Goal: Task Accomplishment & Management: Use online tool/utility

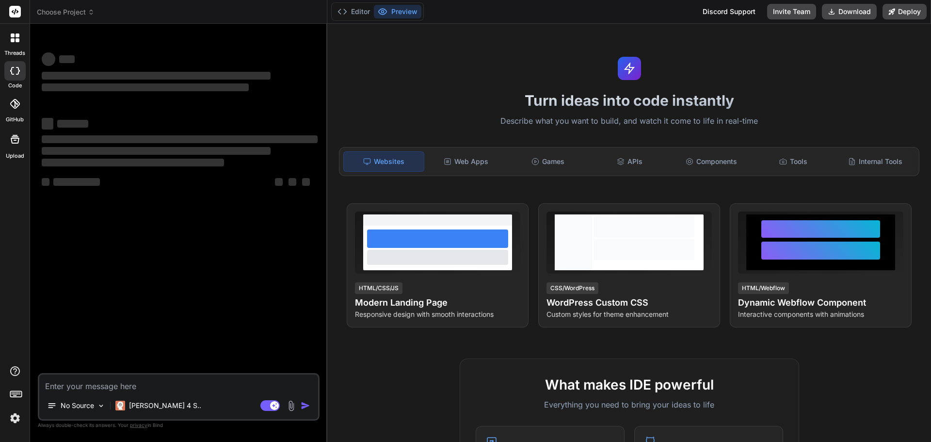
click at [16, 418] on img at bounding box center [15, 418] width 16 height 16
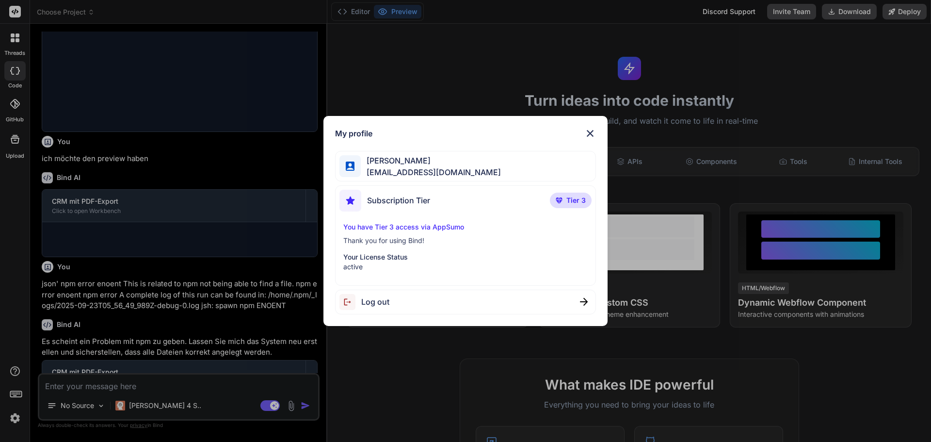
scroll to position [1412, 0]
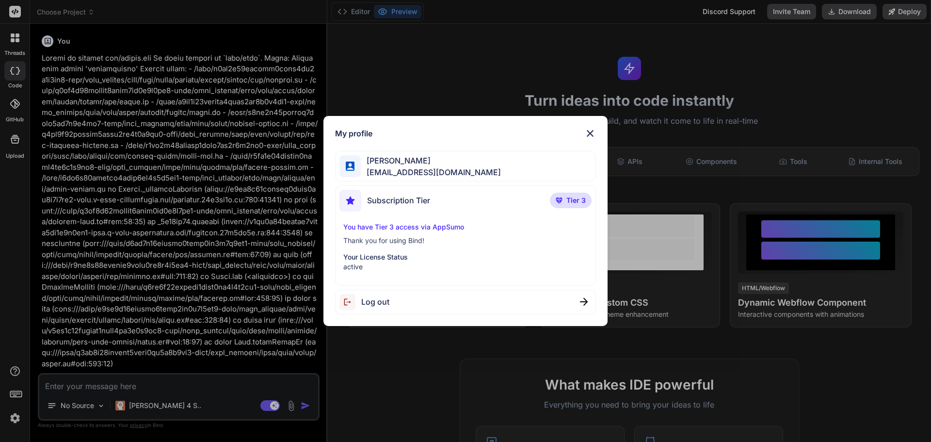
click at [589, 133] on img at bounding box center [590, 134] width 12 height 12
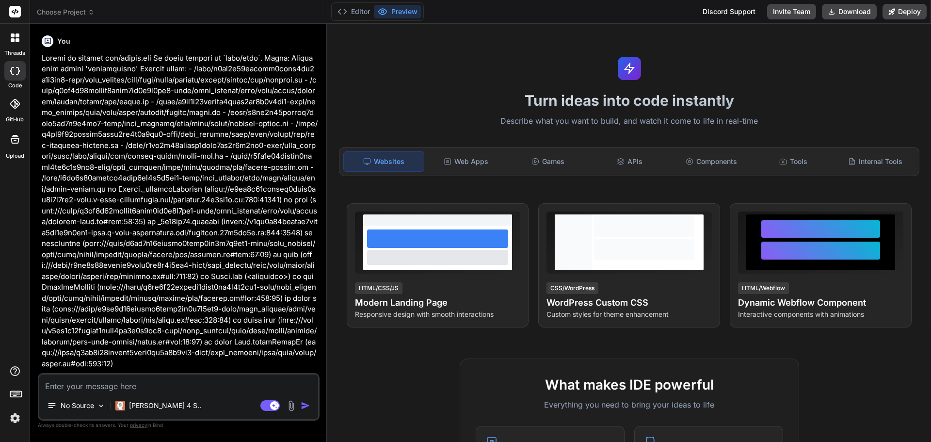
type textarea "x"
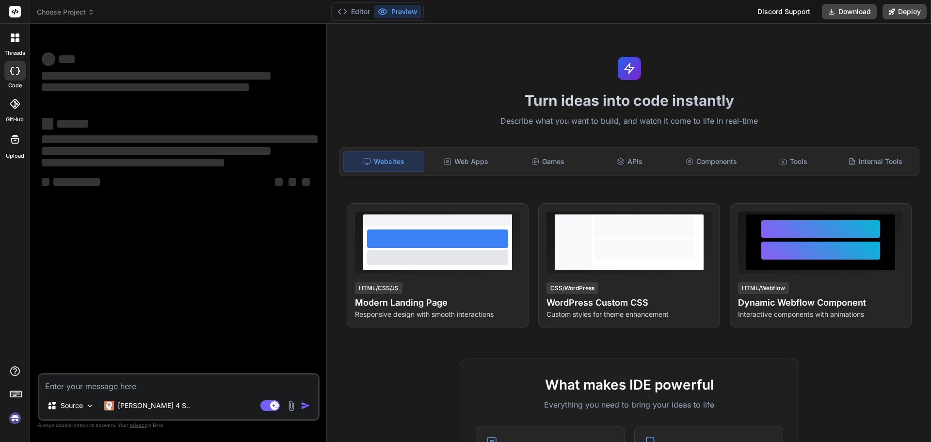
click at [6, 37] on div at bounding box center [15, 38] width 20 height 20
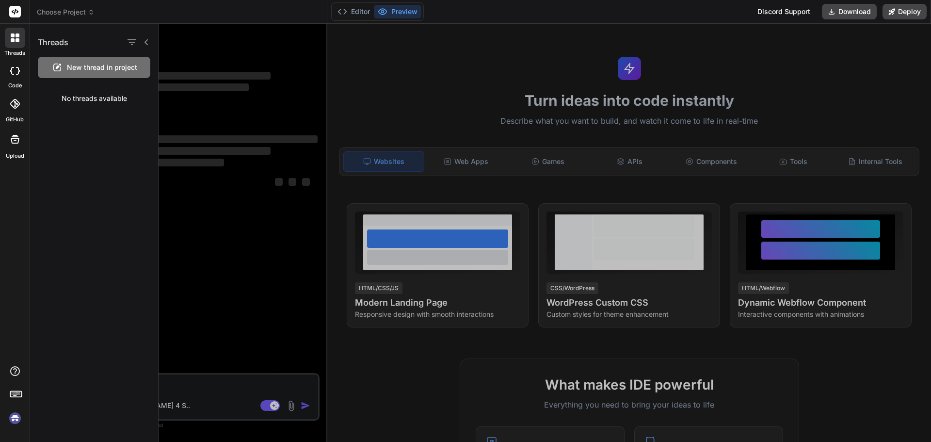
click at [17, 75] on div at bounding box center [14, 70] width 21 height 19
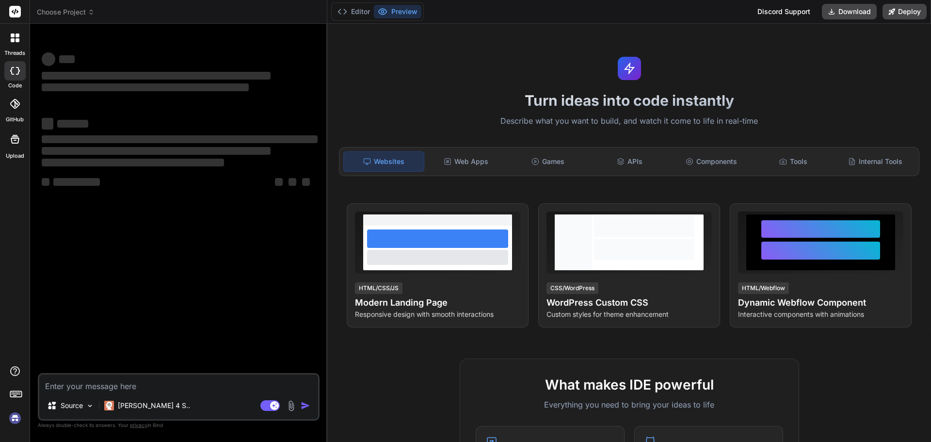
click at [17, 110] on div at bounding box center [14, 103] width 21 height 21
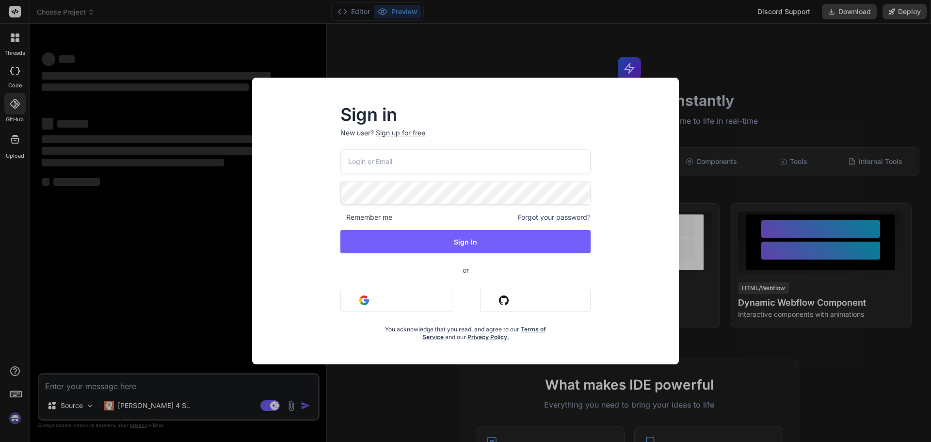
click at [450, 168] on input "email" at bounding box center [465, 161] width 250 height 24
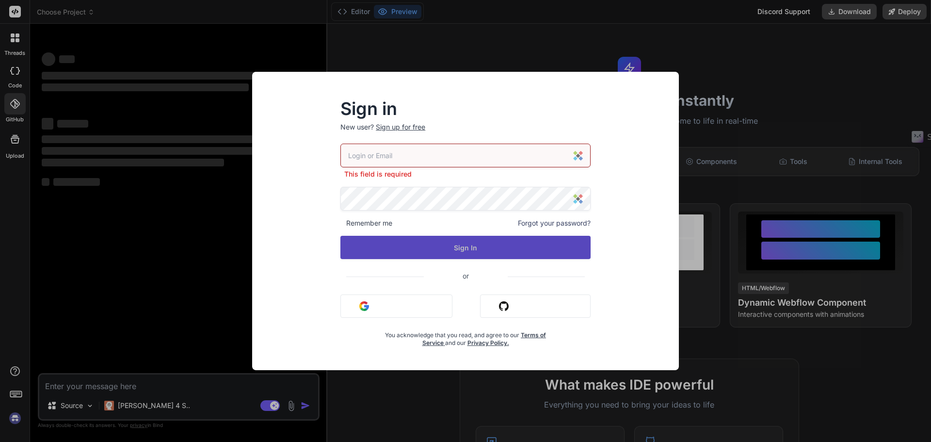
type textarea "x"
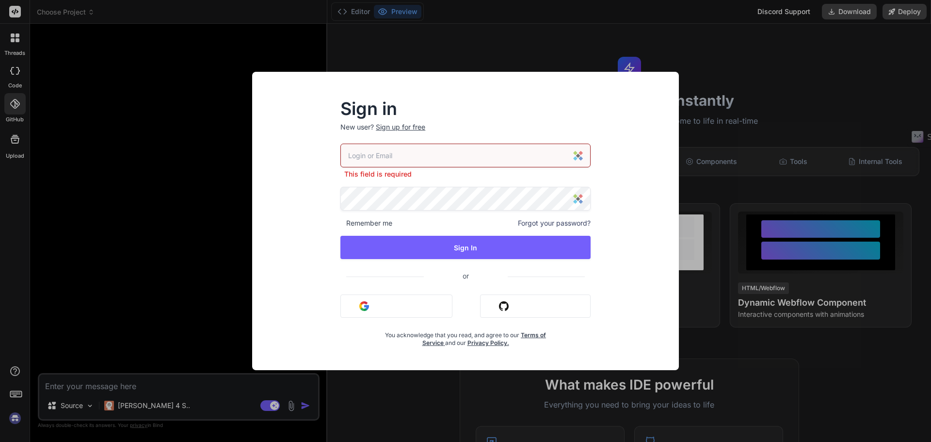
type input "[EMAIL_ADDRESS][DOMAIN_NAME]"
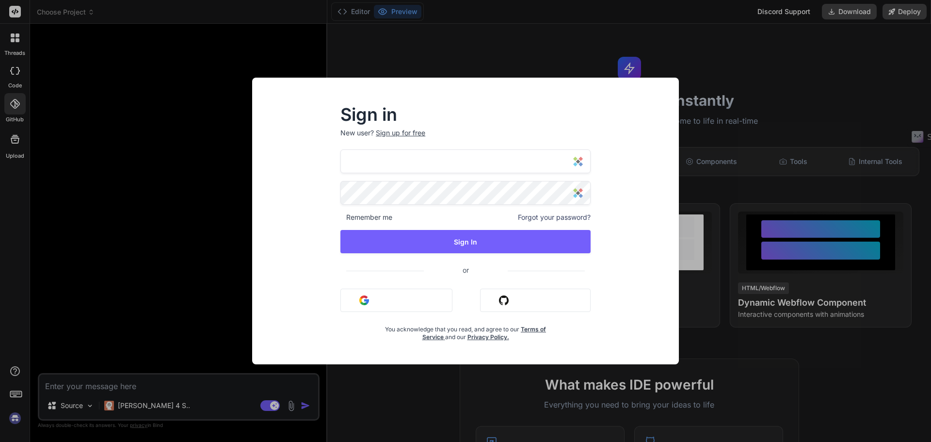
click at [457, 167] on input "[EMAIL_ADDRESS][DOMAIN_NAME]" at bounding box center [465, 161] width 250 height 24
click at [499, 161] on input "[EMAIL_ADDRESS][DOMAIN_NAME]" at bounding box center [465, 161] width 250 height 24
click at [652, 214] on div "Sign in New user? Sign up for free iphonemangold@googlemail.com Remember me For…" at bounding box center [465, 229] width 411 height 269
click at [149, 289] on div "Sign in New user? Sign up for free iphonemangold@googlemail.com Remember me For…" at bounding box center [465, 221] width 931 height 442
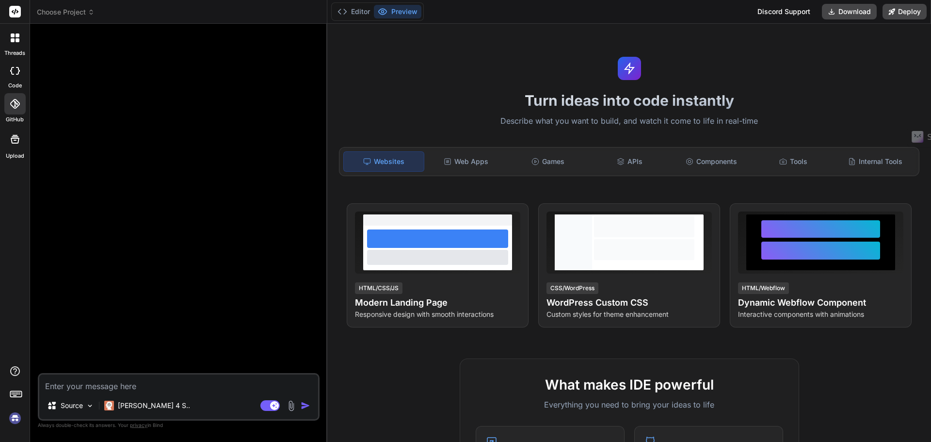
click at [16, 418] on img at bounding box center [15, 418] width 16 height 16
click at [13, 417] on img at bounding box center [15, 418] width 16 height 16
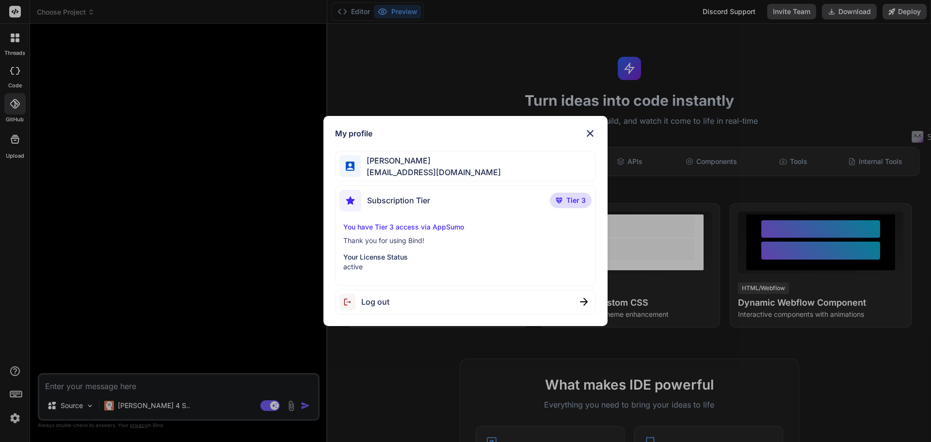
click at [457, 259] on p "Your License Status" at bounding box center [465, 257] width 245 height 10
click at [461, 261] on p "Your License Status" at bounding box center [465, 257] width 245 height 10
click at [590, 131] on img at bounding box center [590, 134] width 12 height 12
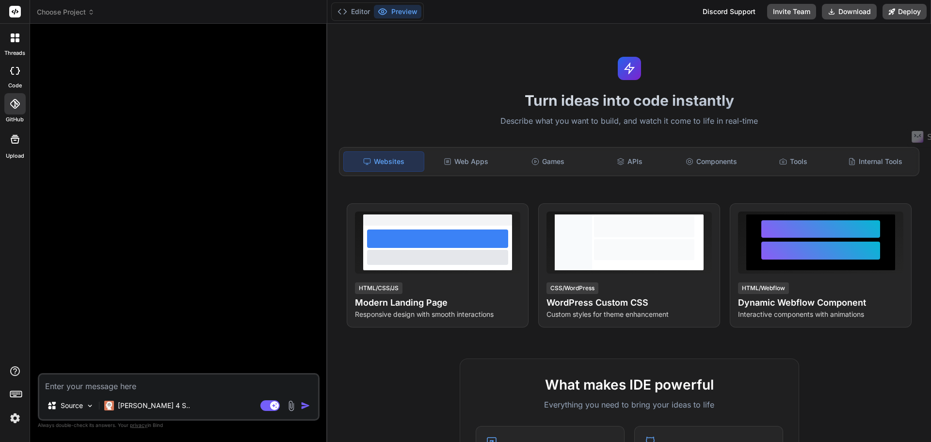
click at [16, 38] on icon at bounding box center [15, 37] width 9 height 9
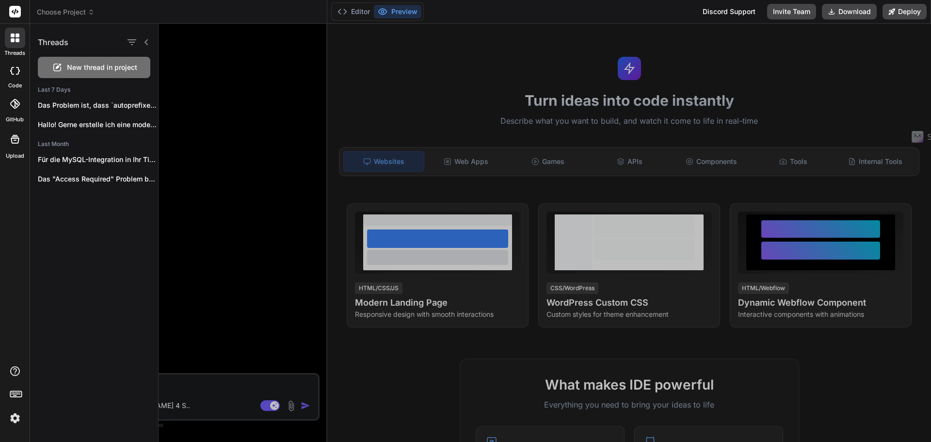
click at [13, 15] on rect at bounding box center [15, 12] width 12 height 12
click at [17, 77] on div at bounding box center [14, 70] width 21 height 19
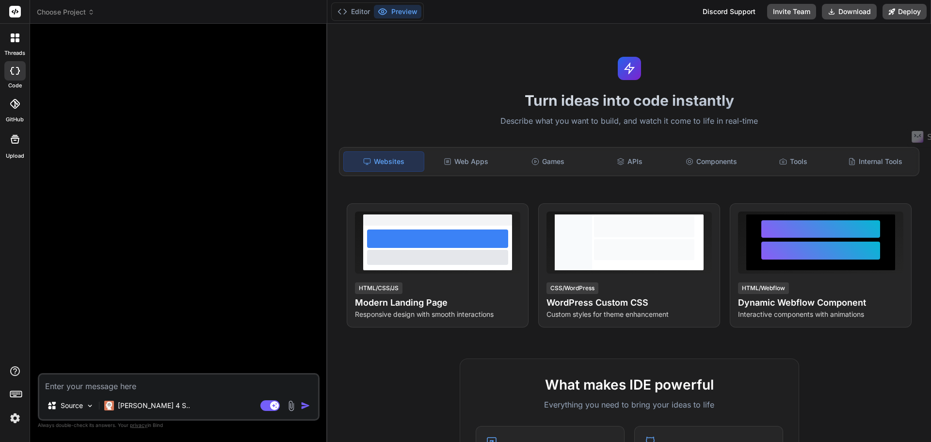
click at [15, 139] on icon at bounding box center [15, 139] width 12 height 12
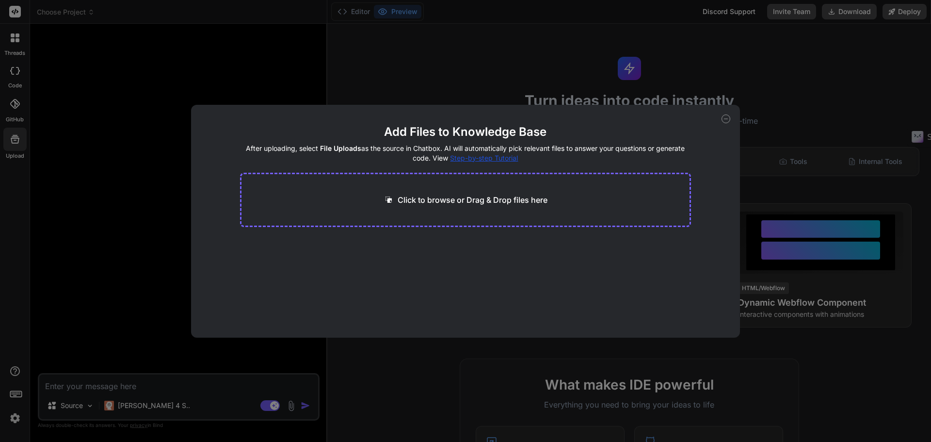
click at [725, 119] on icon at bounding box center [726, 118] width 9 height 9
type textarea "x"
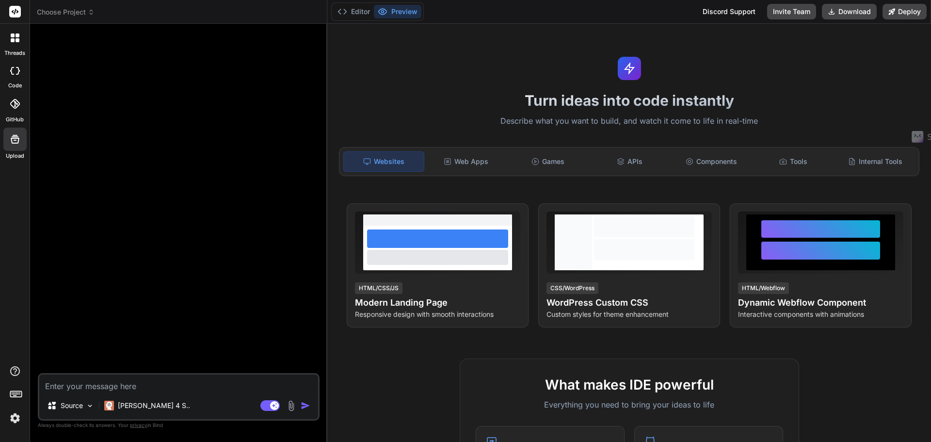
click at [4, 429] on div "threads code GitHub Upload" at bounding box center [15, 221] width 30 height 442
click at [15, 421] on img at bounding box center [15, 418] width 16 height 16
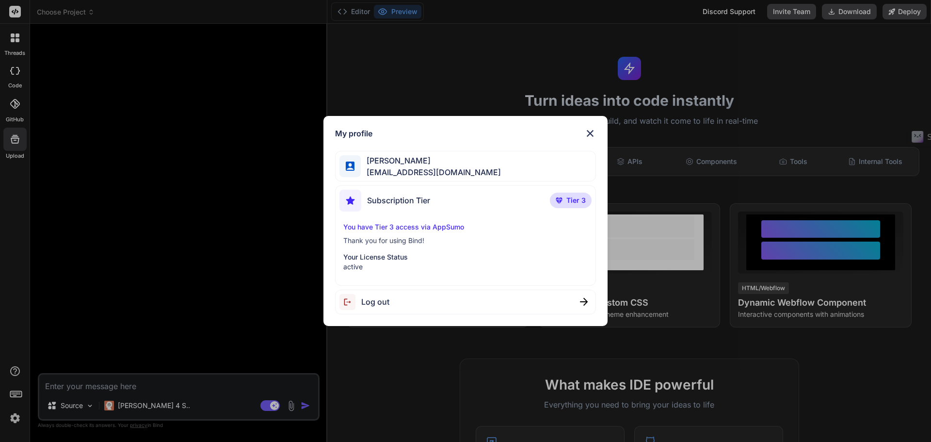
click at [477, 252] on p "Your License Status" at bounding box center [465, 257] width 245 height 10
click at [426, 210] on div "Subscription Tier" at bounding box center [384, 201] width 91 height 22
click at [411, 199] on span "Subscription Tier" at bounding box center [398, 200] width 63 height 12
click at [400, 233] on div "You have Tier 3 access via AppSumo Thank you for using Bind! Your License Statu…" at bounding box center [465, 246] width 253 height 49
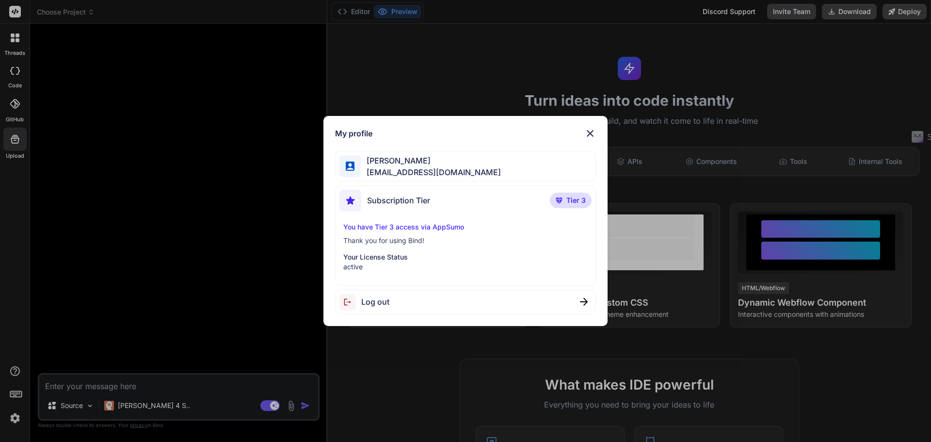
click at [404, 260] on p "Your License Status" at bounding box center [465, 257] width 245 height 10
click at [592, 133] on img at bounding box center [590, 134] width 12 height 12
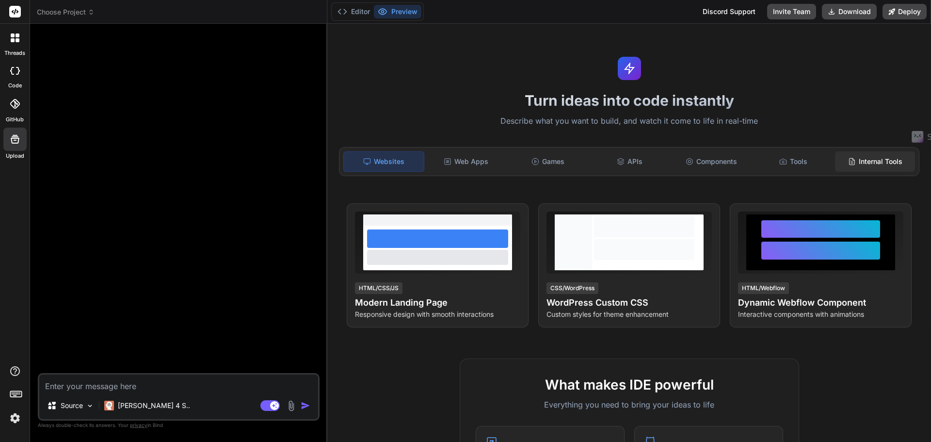
click at [854, 161] on div "Internal Tools" at bounding box center [875, 161] width 80 height 20
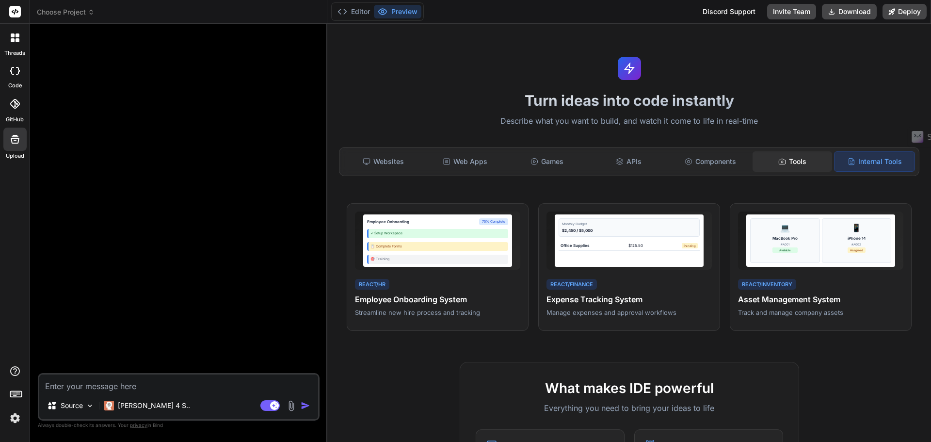
click at [787, 161] on div "Tools" at bounding box center [793, 161] width 80 height 20
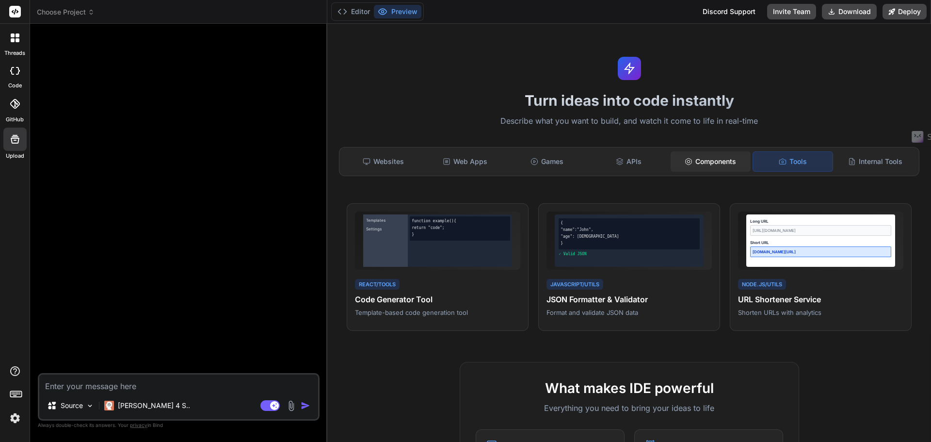
click at [718, 164] on div "Components" at bounding box center [711, 161] width 80 height 20
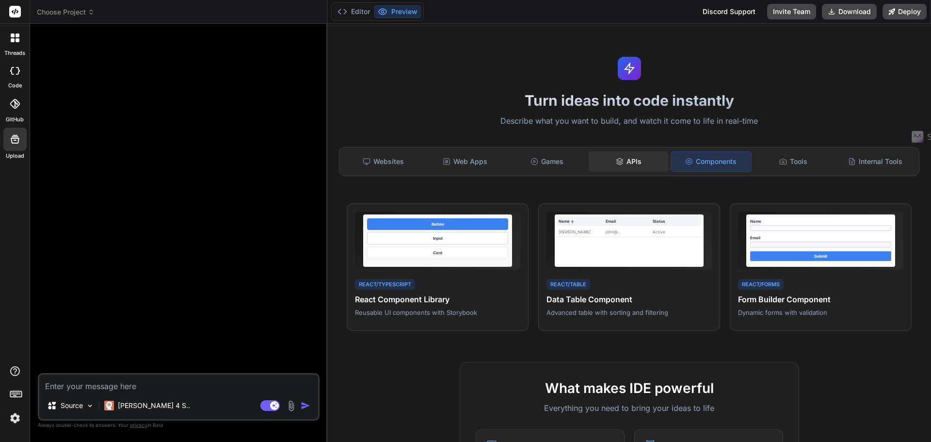
click at [636, 165] on div "APIs" at bounding box center [629, 161] width 80 height 20
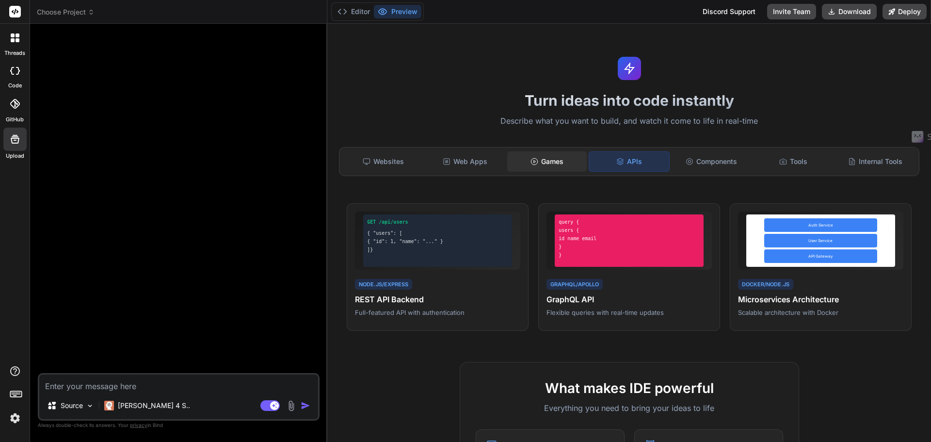
click at [558, 164] on div "Games" at bounding box center [547, 161] width 80 height 20
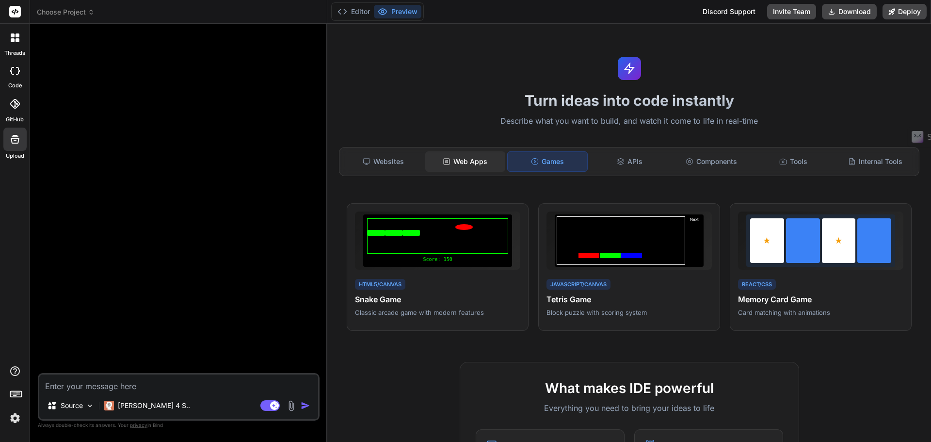
click at [468, 164] on div "Web Apps" at bounding box center [465, 161] width 80 height 20
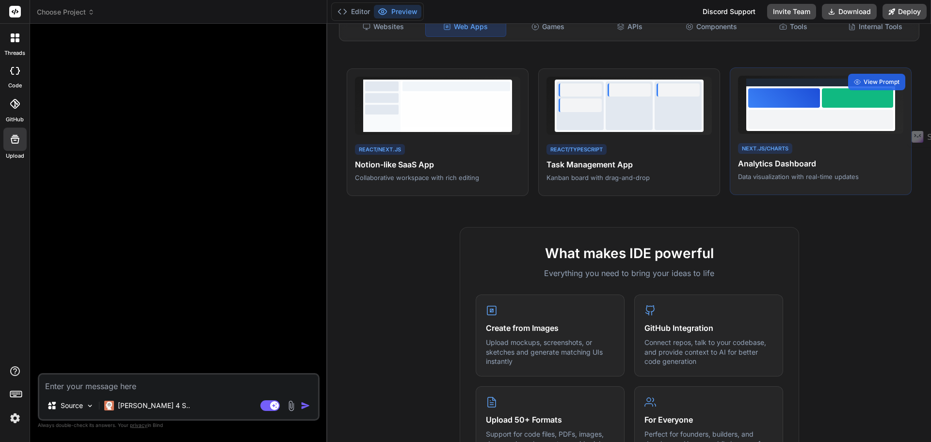
scroll to position [50, 0]
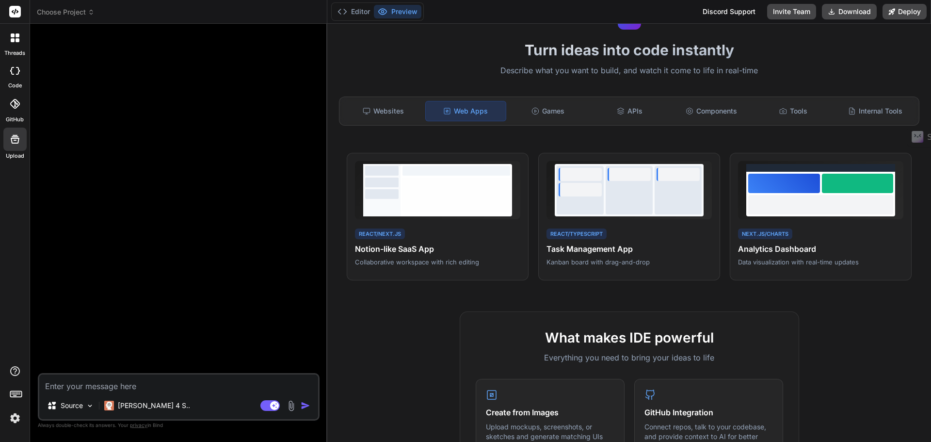
drag, startPoint x: 813, startPoint y: 354, endPoint x: 796, endPoint y: 356, distance: 17.1
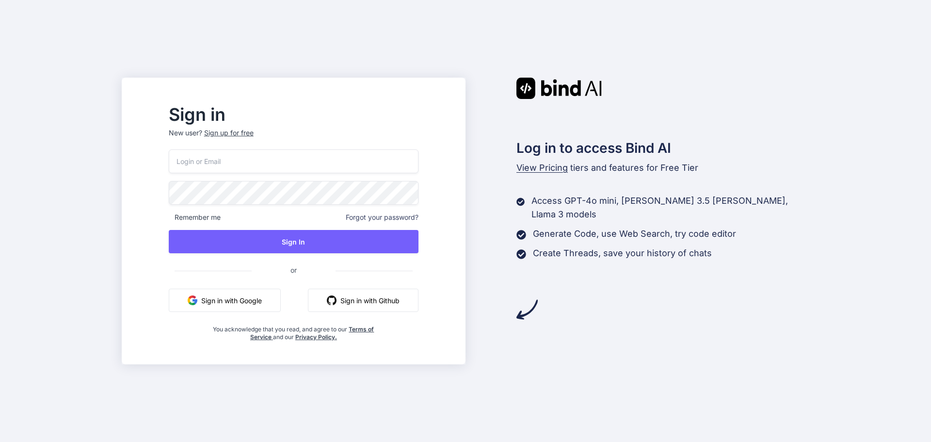
click at [351, 168] on input "email" at bounding box center [294, 161] width 250 height 24
type input "[EMAIL_ADDRESS][DOMAIN_NAME]"
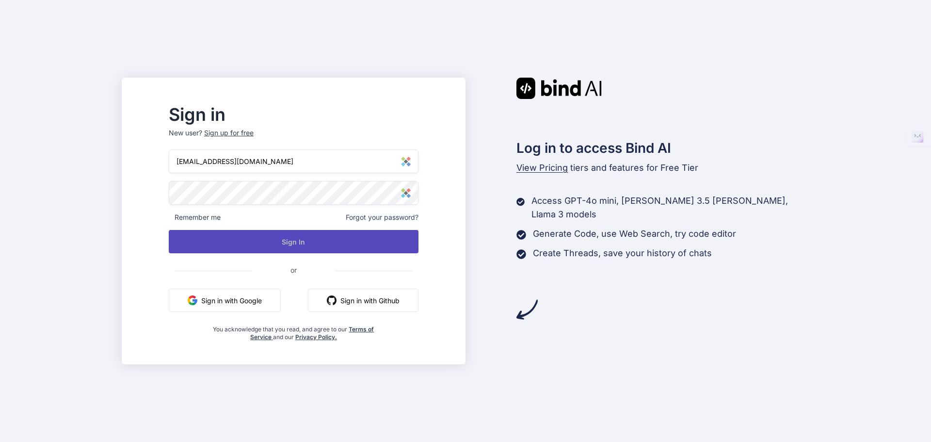
click at [345, 247] on button "Sign In" at bounding box center [294, 241] width 250 height 23
click at [308, 244] on button "Sign In" at bounding box center [294, 241] width 250 height 23
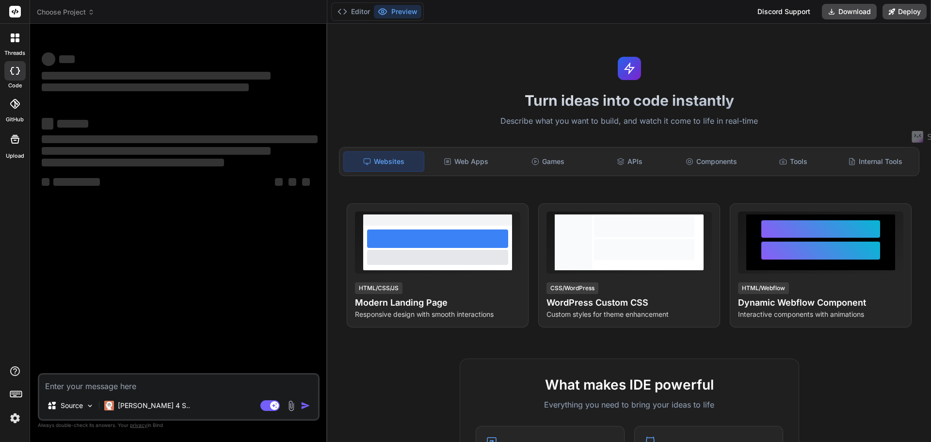
click at [17, 418] on img at bounding box center [15, 418] width 16 height 16
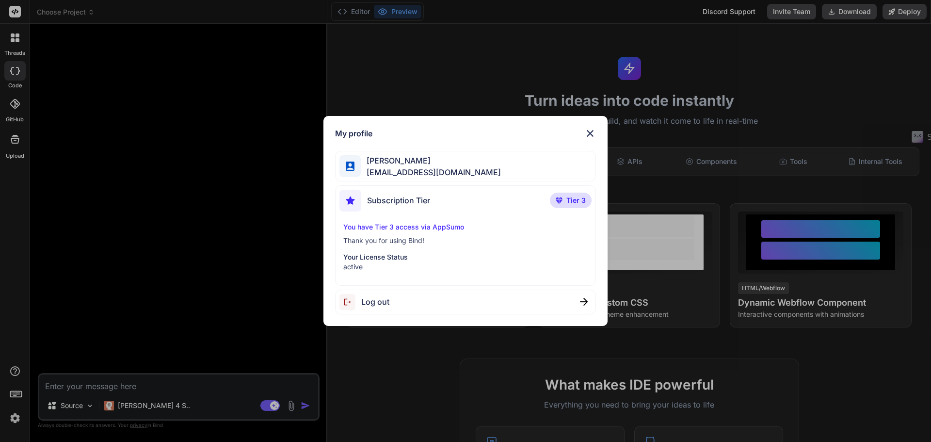
type textarea "x"
click at [589, 130] on img at bounding box center [590, 134] width 12 height 12
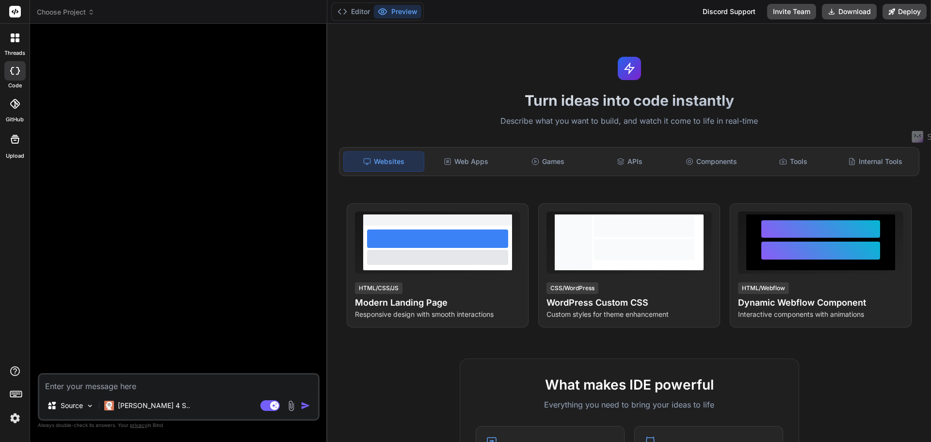
click at [137, 273] on div at bounding box center [180, 202] width 280 height 341
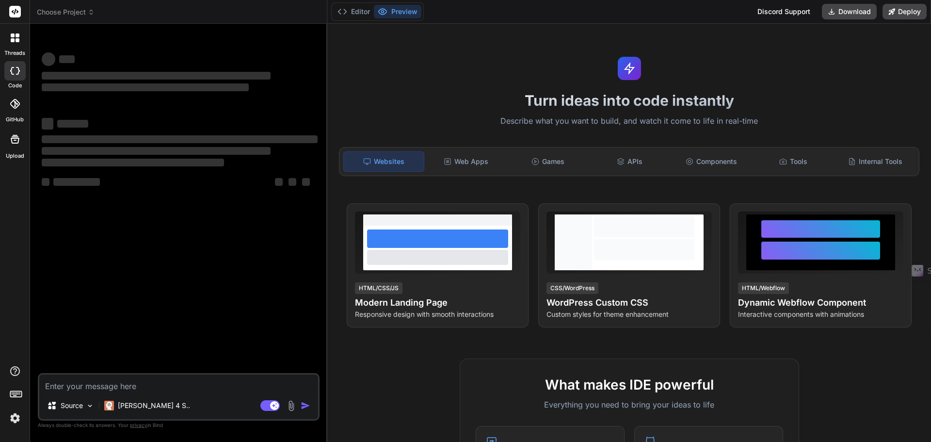
click at [14, 418] on img at bounding box center [15, 418] width 16 height 16
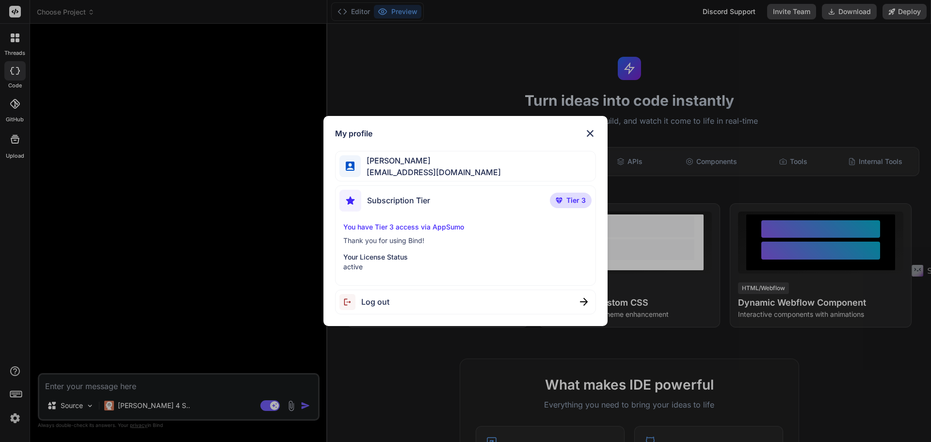
click at [591, 134] on img at bounding box center [590, 134] width 12 height 12
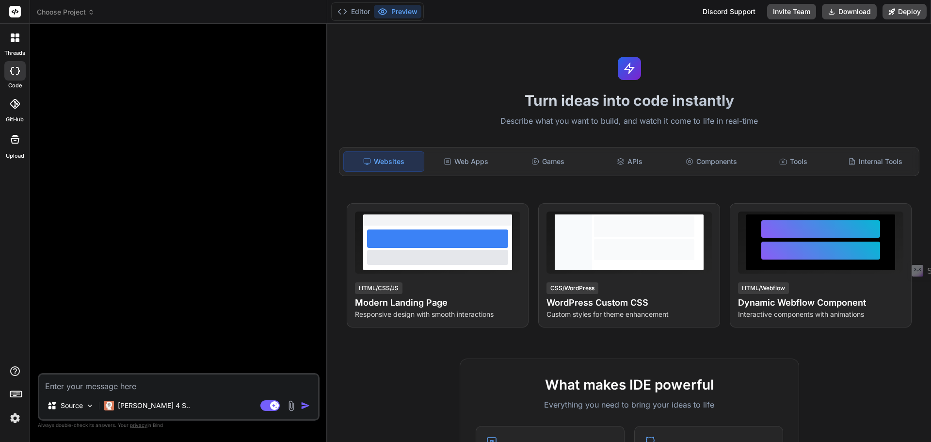
click at [14, 32] on div at bounding box center [15, 38] width 20 height 20
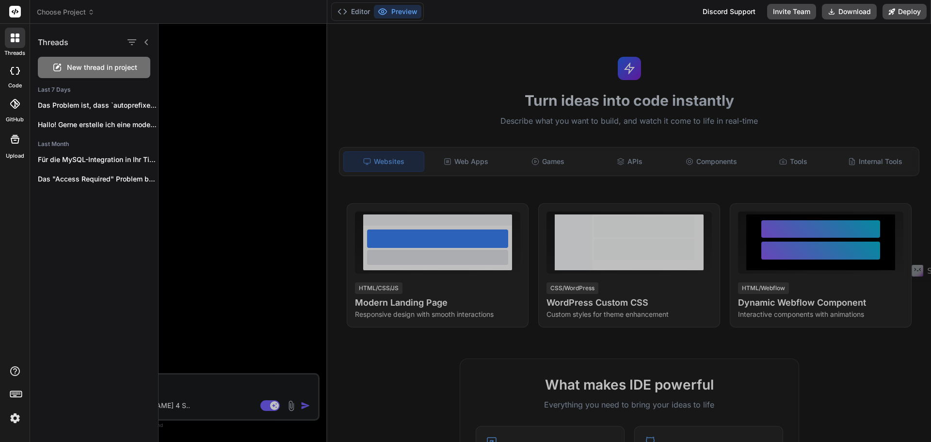
click at [71, 65] on span "New thread in project" at bounding box center [102, 68] width 70 height 10
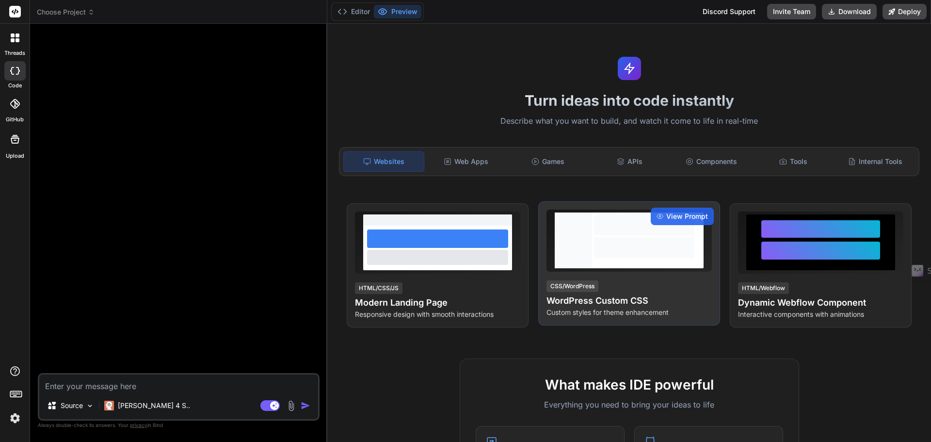
click at [641, 263] on div at bounding box center [644, 240] width 104 height 56
click at [683, 211] on span "View Prompt" at bounding box center [687, 216] width 42 height 10
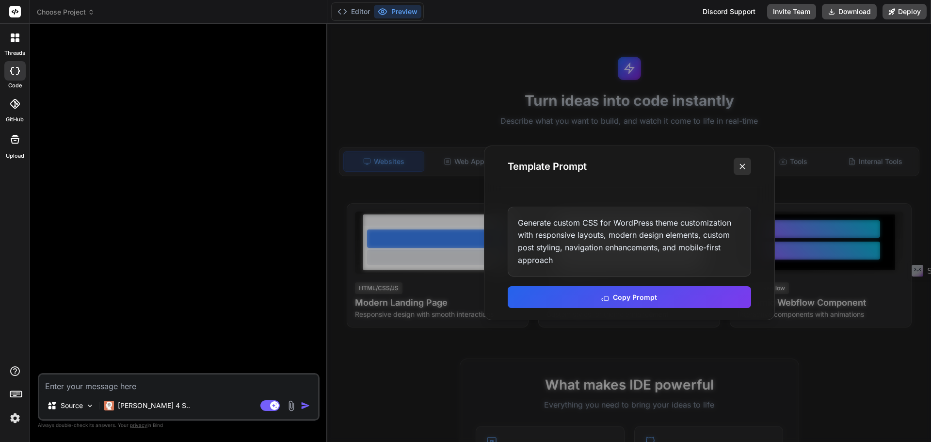
click at [747, 166] on button at bounding box center [742, 166] width 17 height 17
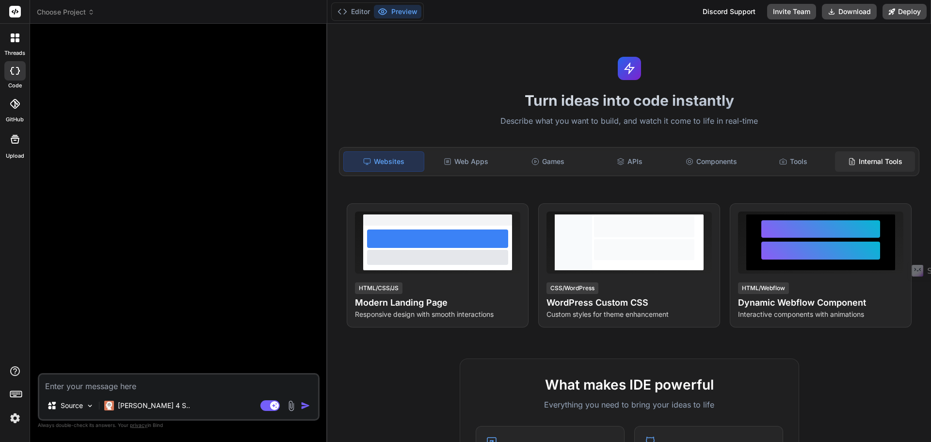
click at [898, 162] on div "Internal Tools" at bounding box center [875, 161] width 80 height 20
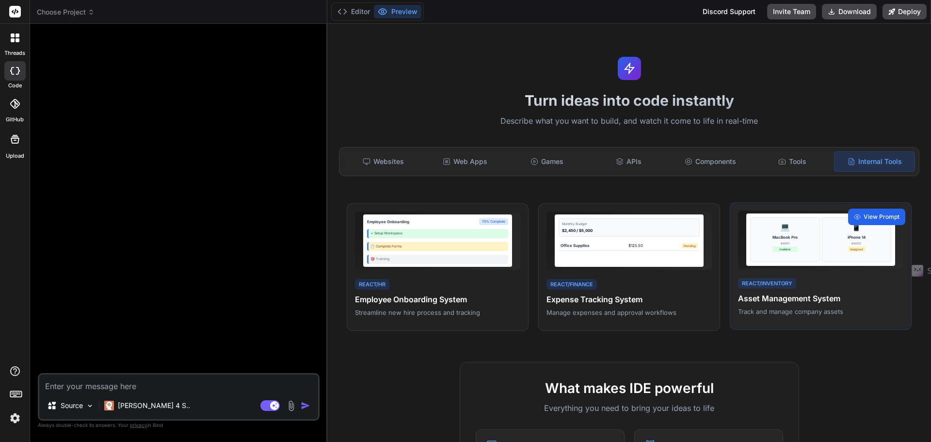
click at [865, 221] on span "View Prompt" at bounding box center [882, 216] width 36 height 9
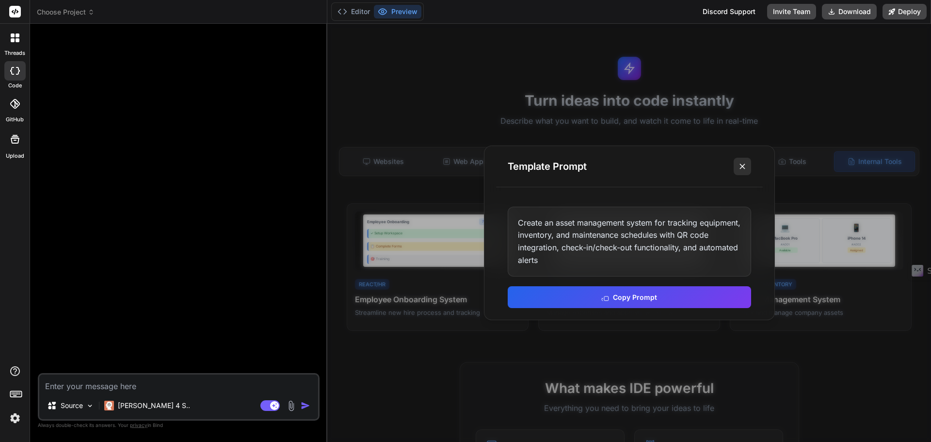
click at [740, 160] on button at bounding box center [742, 166] width 17 height 17
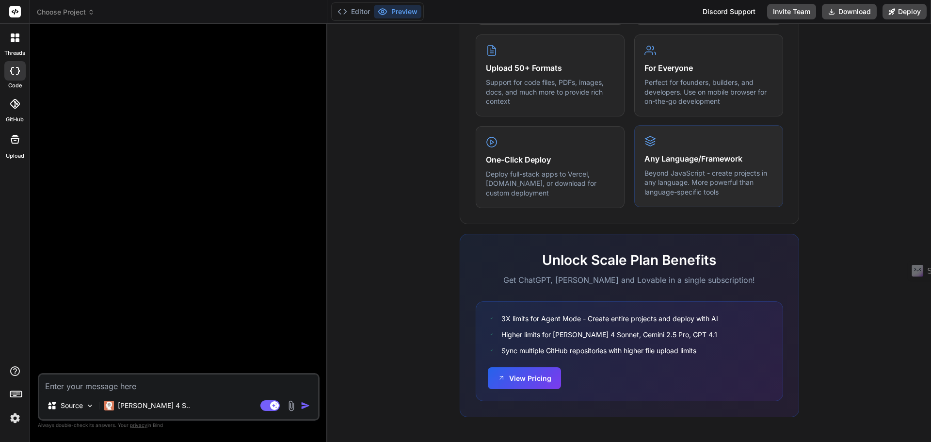
scroll to position [487, 0]
click at [488, 149] on div "One-Click Deploy Deploy full-stack apps to Vercel, [DOMAIN_NAME], or download f…" at bounding box center [550, 166] width 149 height 82
click at [524, 375] on button "View Pricing" at bounding box center [524, 377] width 73 height 22
click at [12, 414] on img at bounding box center [15, 418] width 16 height 16
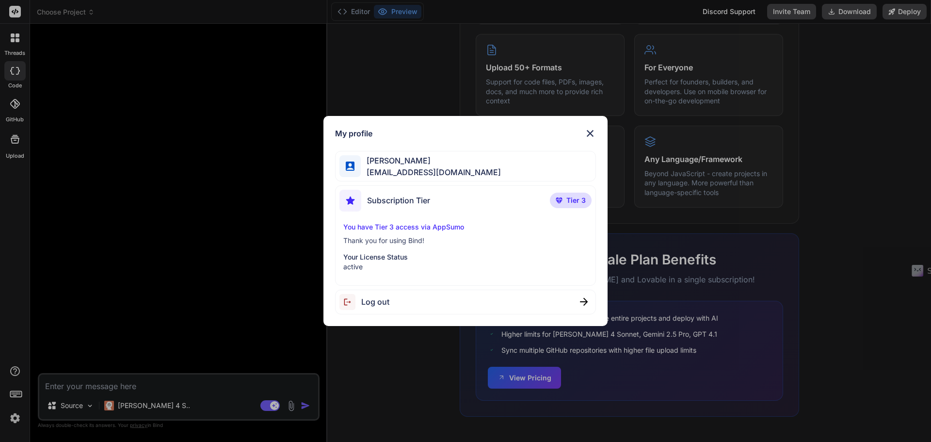
click at [368, 256] on p "Your License Status" at bounding box center [465, 257] width 245 height 10
click at [388, 162] on span "[PERSON_NAME]" at bounding box center [431, 161] width 140 height 12
click at [342, 167] on div at bounding box center [350, 166] width 22 height 22
click at [346, 198] on img at bounding box center [350, 201] width 22 height 22
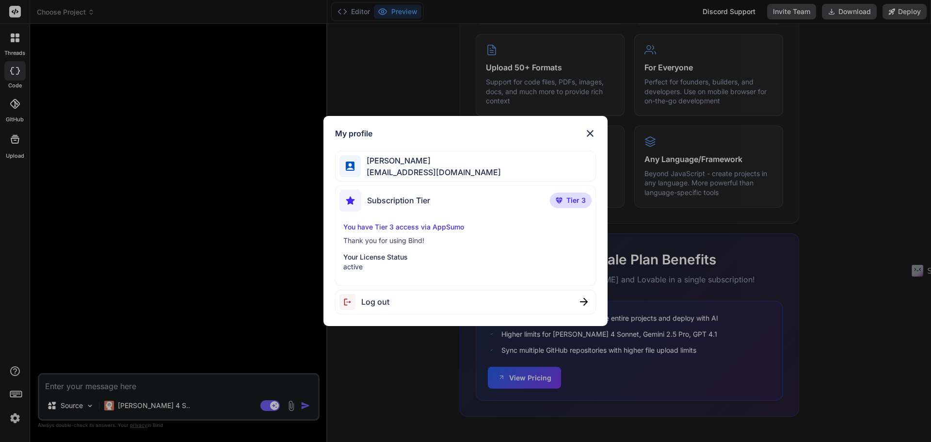
click at [346, 198] on img at bounding box center [350, 201] width 22 height 22
click at [559, 205] on p "Tier 3" at bounding box center [571, 201] width 42 height 16
click at [588, 135] on img at bounding box center [590, 134] width 12 height 12
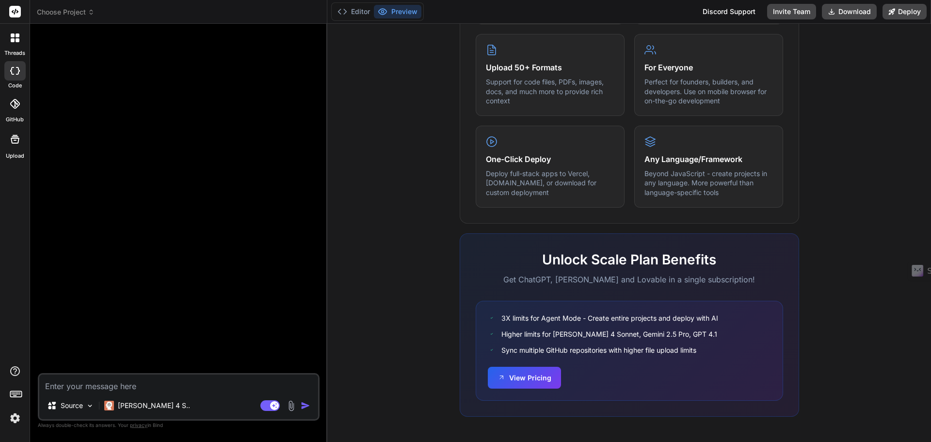
click at [11, 38] on icon at bounding box center [15, 37] width 9 height 9
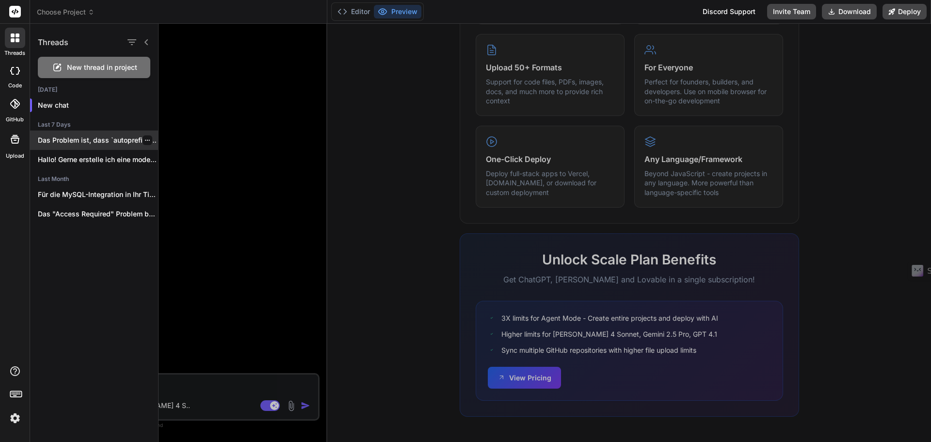
click at [145, 142] on icon "button" at bounding box center [148, 140] width 6 height 6
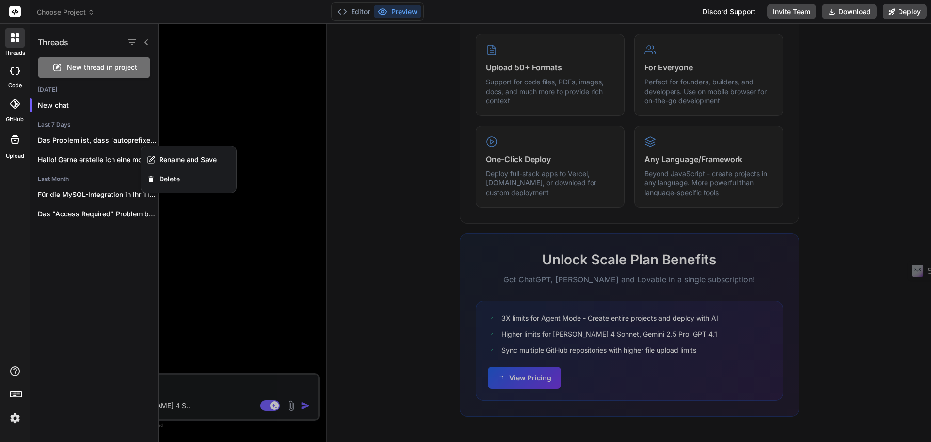
click at [18, 418] on img at bounding box center [15, 418] width 16 height 16
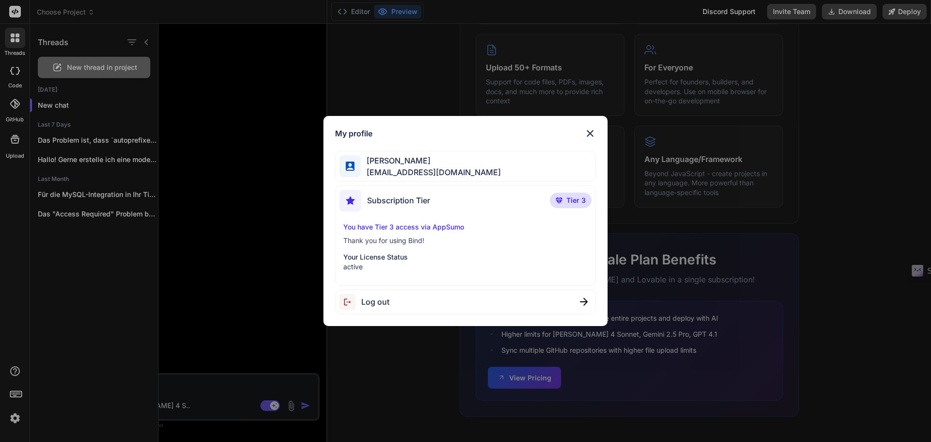
click at [595, 129] on img at bounding box center [590, 134] width 12 height 12
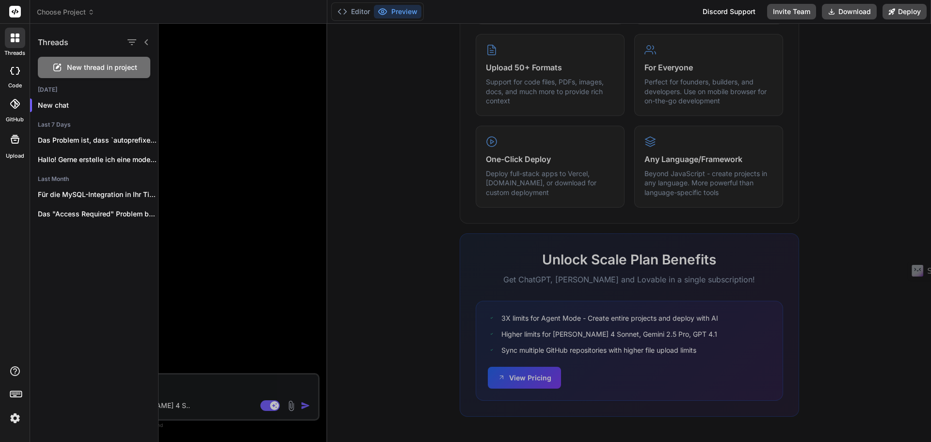
click at [564, 85] on div at bounding box center [545, 233] width 772 height 418
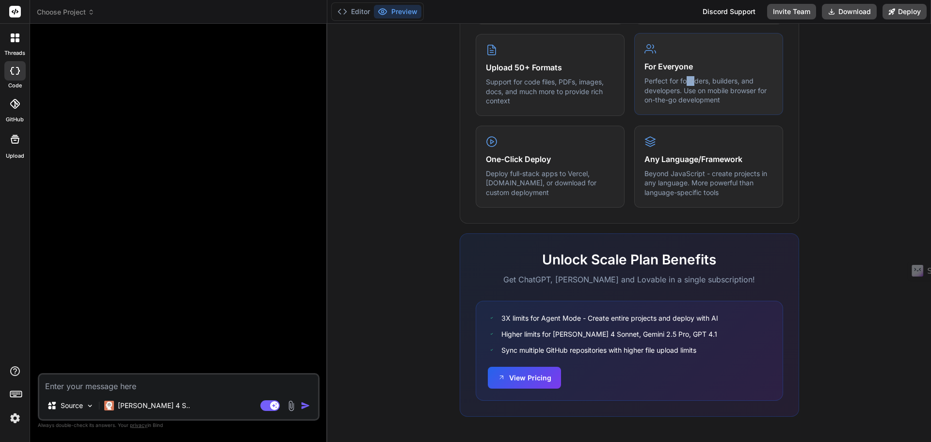
click at [691, 81] on p "Perfect for founders, builders, and developers. Use on mobile browser for on-th…" at bounding box center [708, 90] width 129 height 29
click at [541, 108] on div "Upload 50+ Formats Support for code files, PDFs, images, docs, and much more to…" at bounding box center [550, 74] width 149 height 82
click at [357, 12] on button "Editor" at bounding box center [354, 12] width 40 height 14
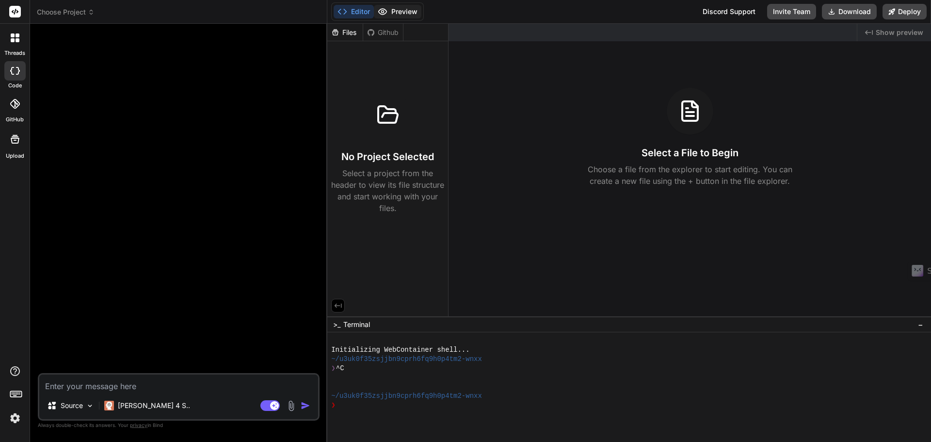
click at [399, 8] on button "Preview" at bounding box center [398, 12] width 48 height 14
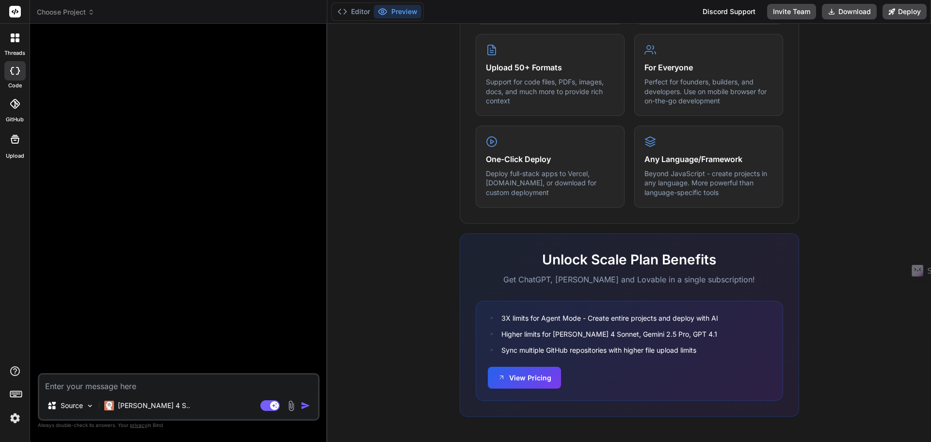
click at [17, 77] on div at bounding box center [14, 70] width 21 height 19
click at [79, 4] on header "Choose Project Created with Pixso." at bounding box center [178, 12] width 297 height 24
click at [81, 16] on span "Choose Project" at bounding box center [66, 12] width 58 height 10
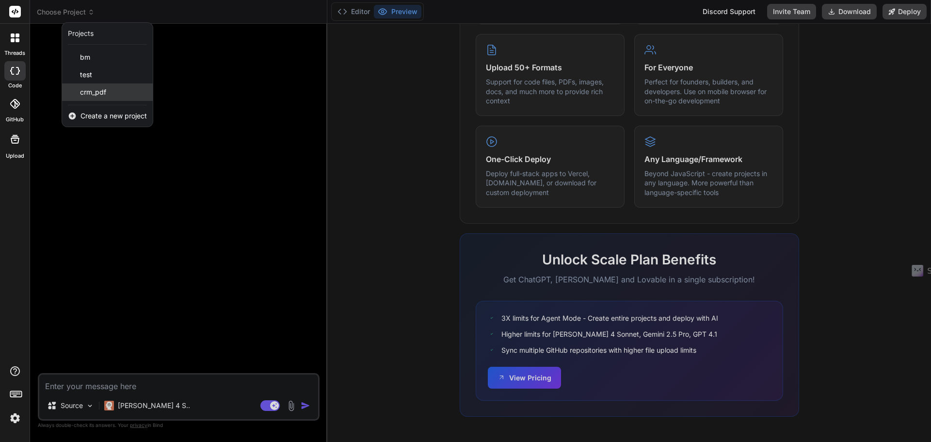
click at [100, 87] on div "crm_pdf" at bounding box center [107, 91] width 91 height 17
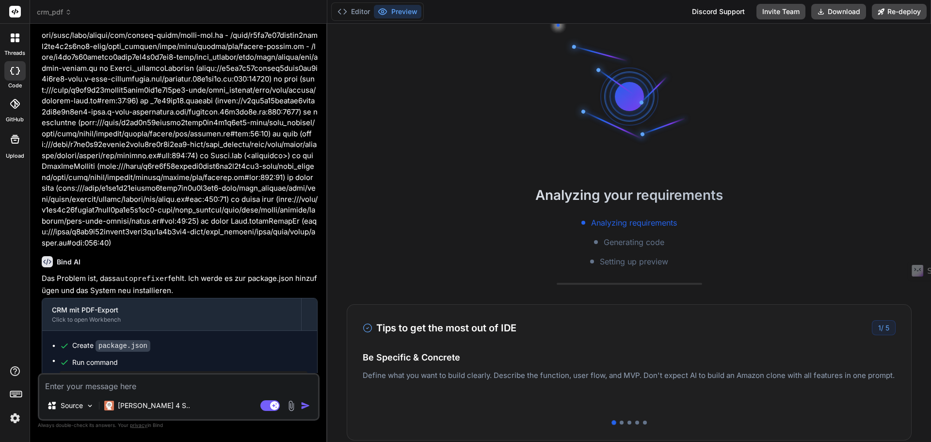
scroll to position [1591, 0]
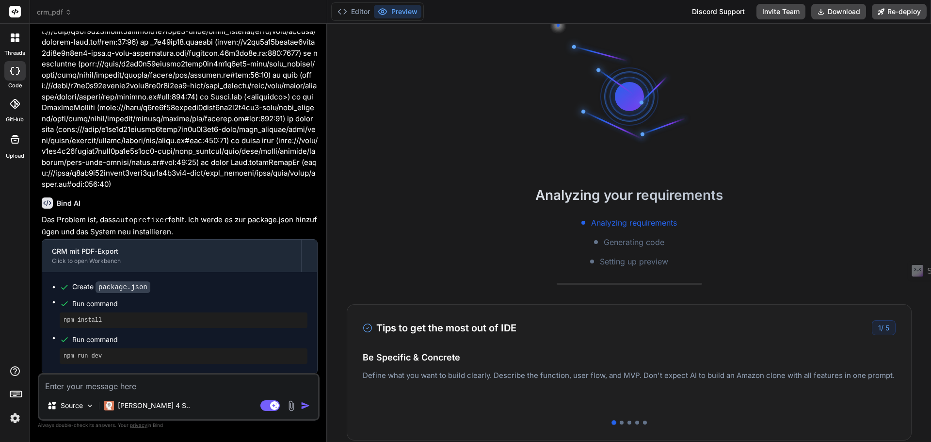
type textarea "x"
